Goal: Task Accomplishment & Management: Manage account settings

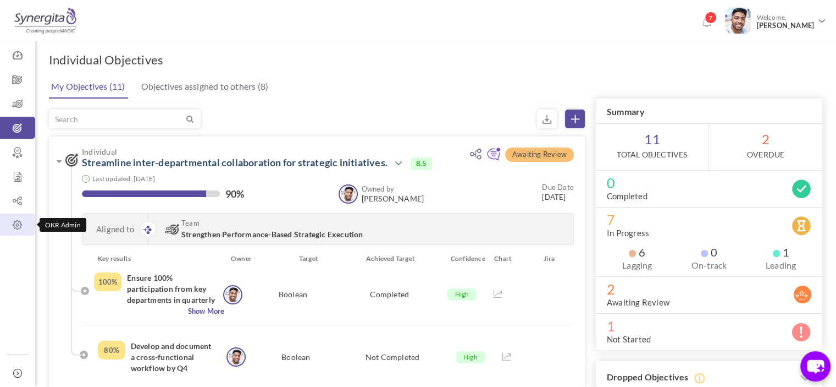
click at [15, 222] on icon at bounding box center [17, 224] width 35 height 11
click at [24, 225] on icon at bounding box center [17, 224] width 35 height 11
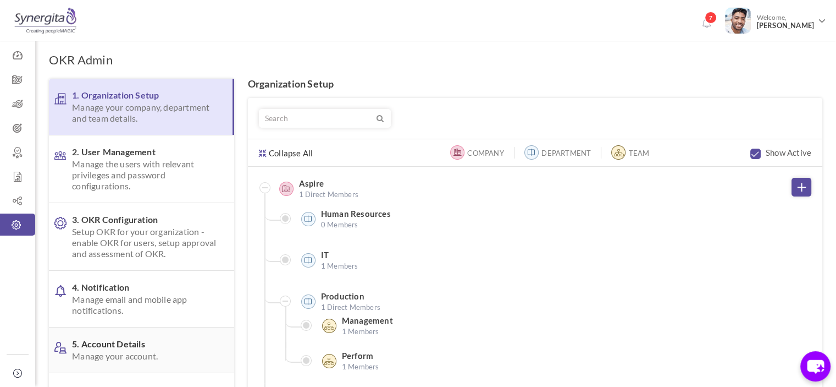
click at [115, 340] on span "5. Account Details Manage your account." at bounding box center [144, 349] width 145 height 23
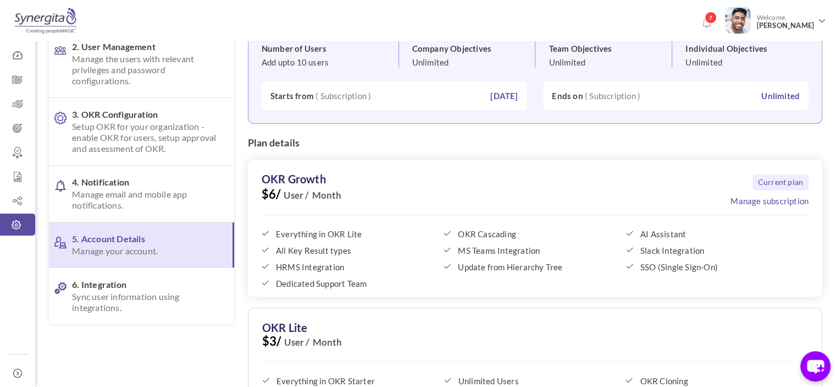
scroll to position [110, 0]
